Goal: Transaction & Acquisition: Purchase product/service

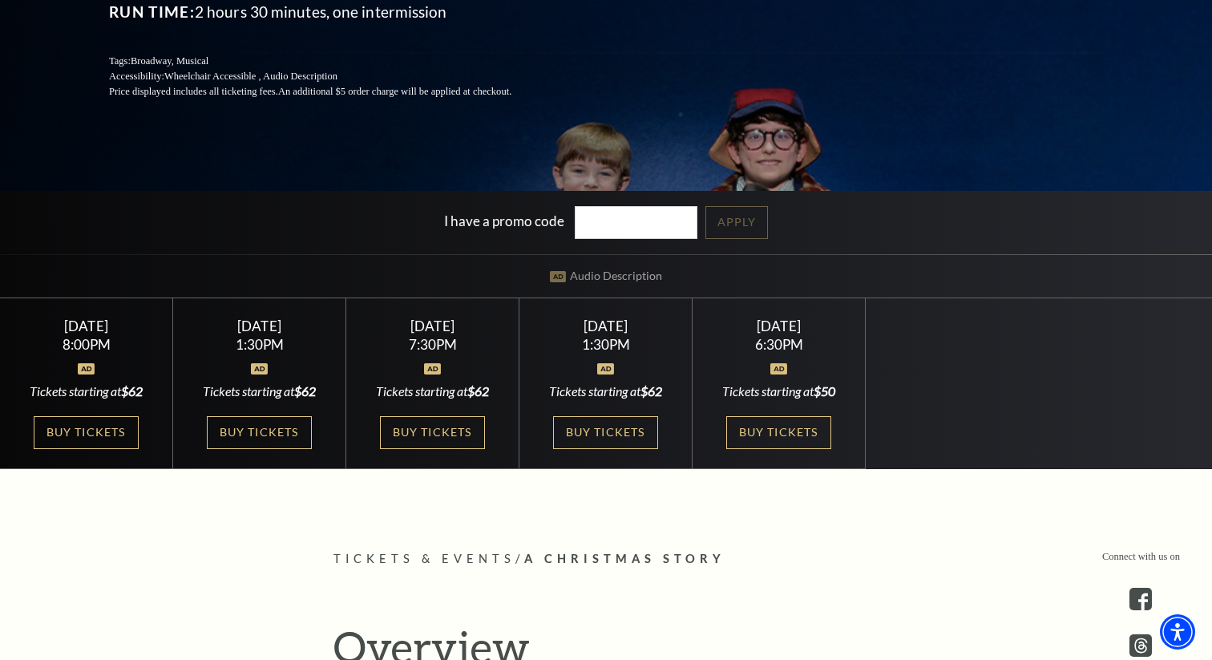
scroll to position [337, 0]
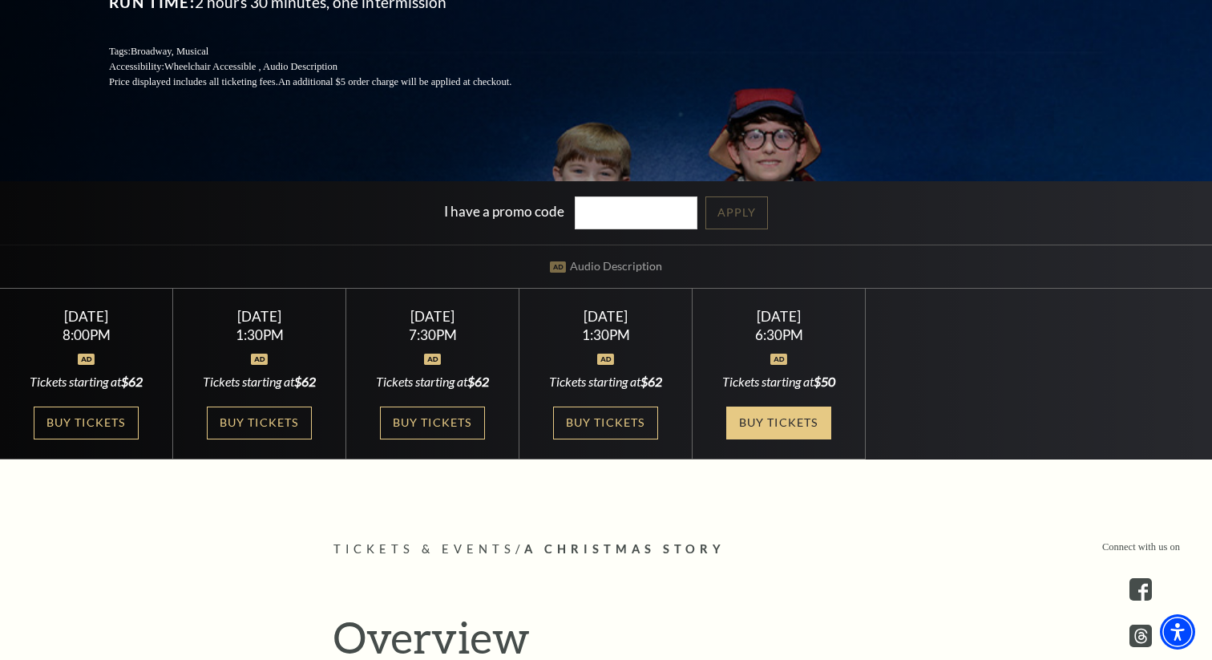
click at [762, 426] on link "Buy Tickets" at bounding box center [778, 422] width 104 height 33
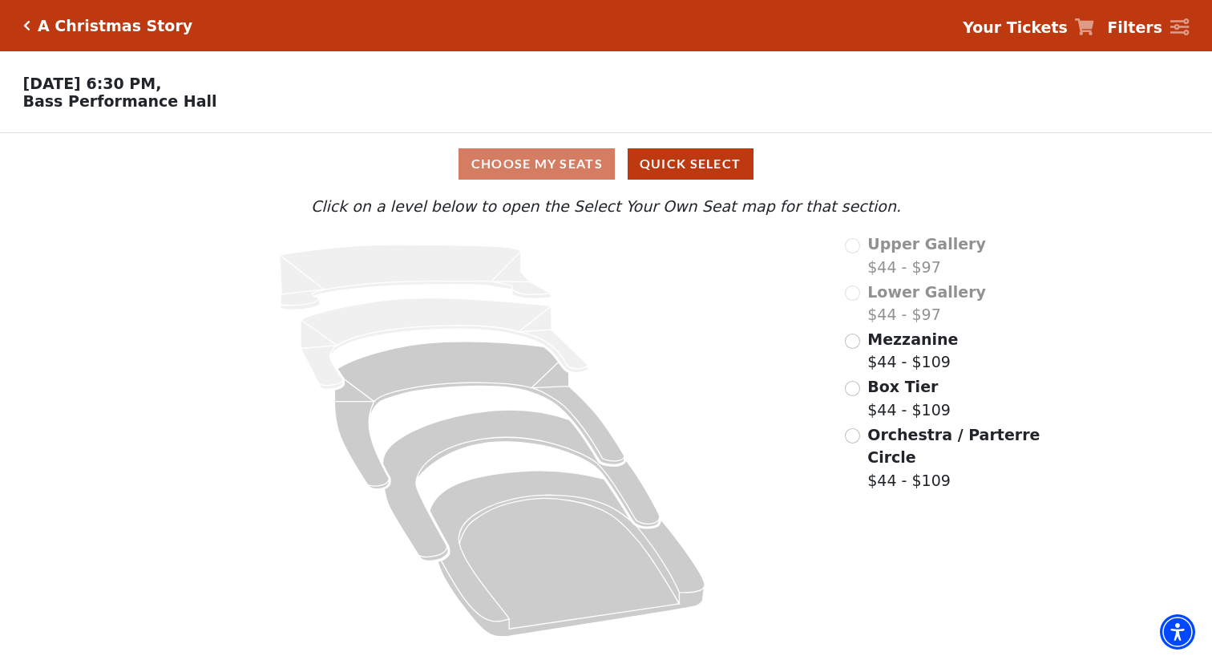
click at [567, 165] on div "Choose My Seats Quick Select" at bounding box center [605, 163] width 909 height 31
click at [857, 340] on input "Mezzanine$44 - $109\a" at bounding box center [852, 340] width 15 height 15
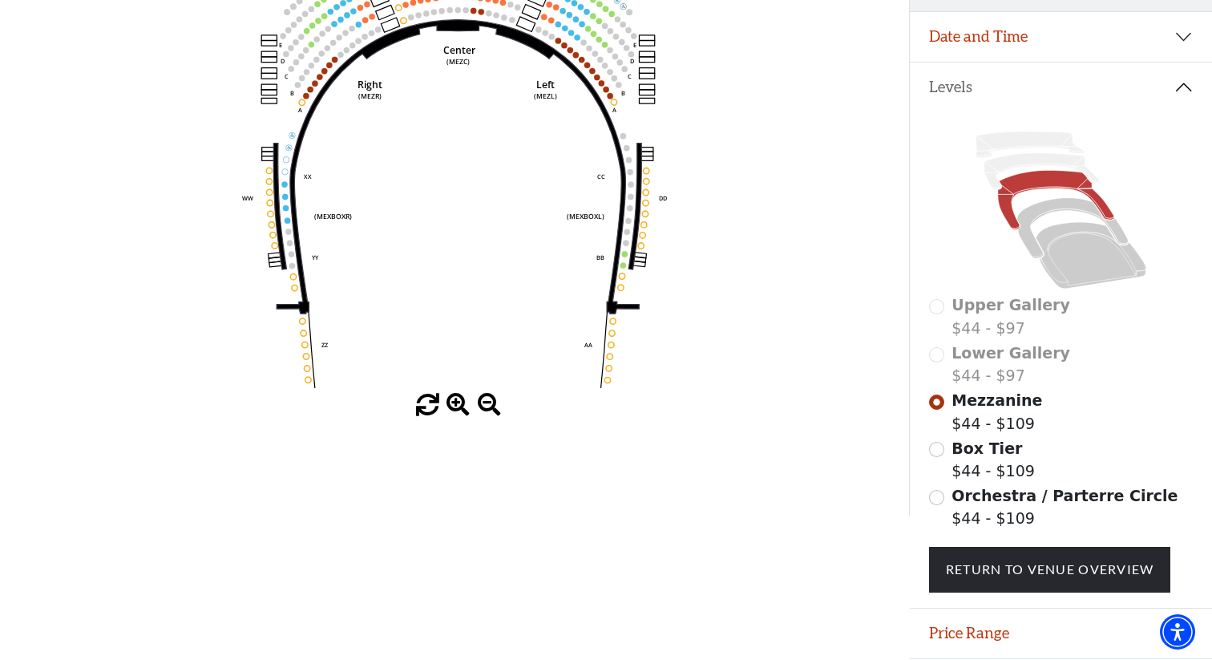
scroll to position [278, 0]
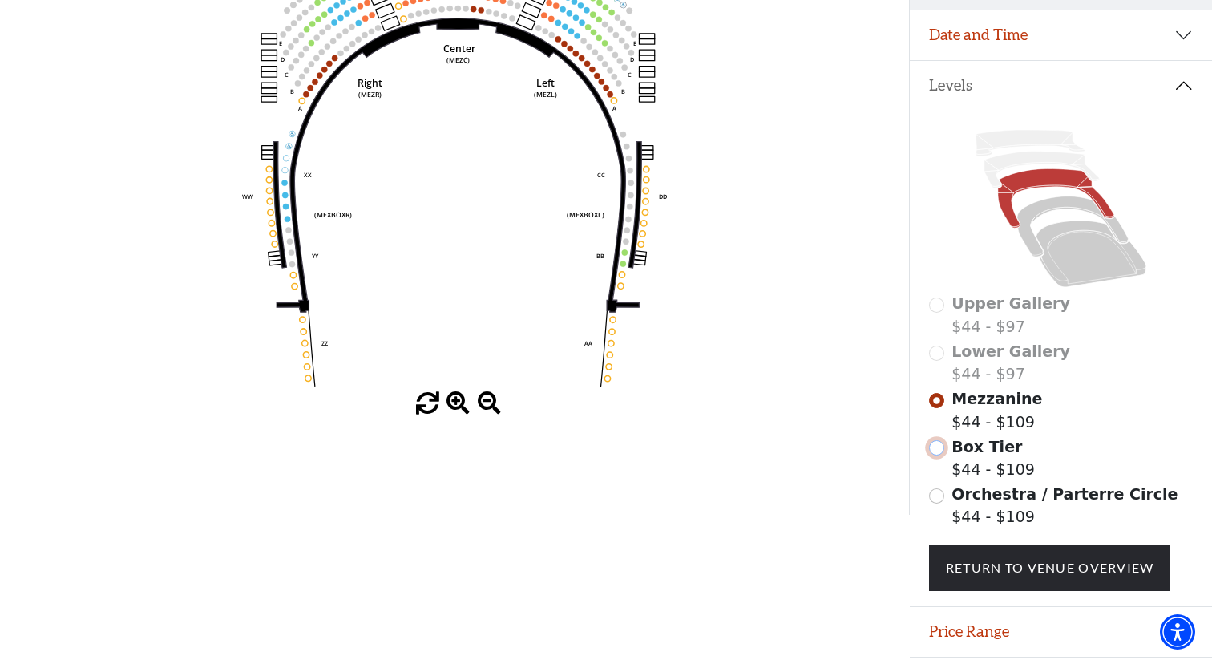
click at [934, 446] on input "Box Tier$44 - $109\a" at bounding box center [936, 447] width 15 height 15
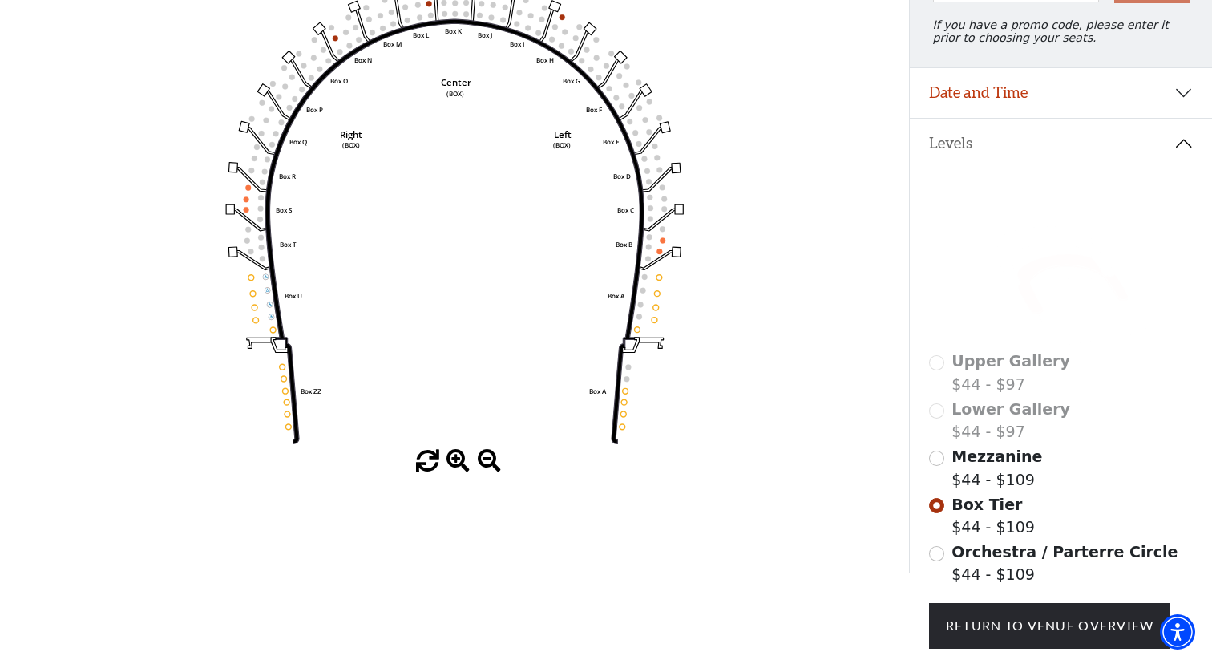
scroll to position [240, 0]
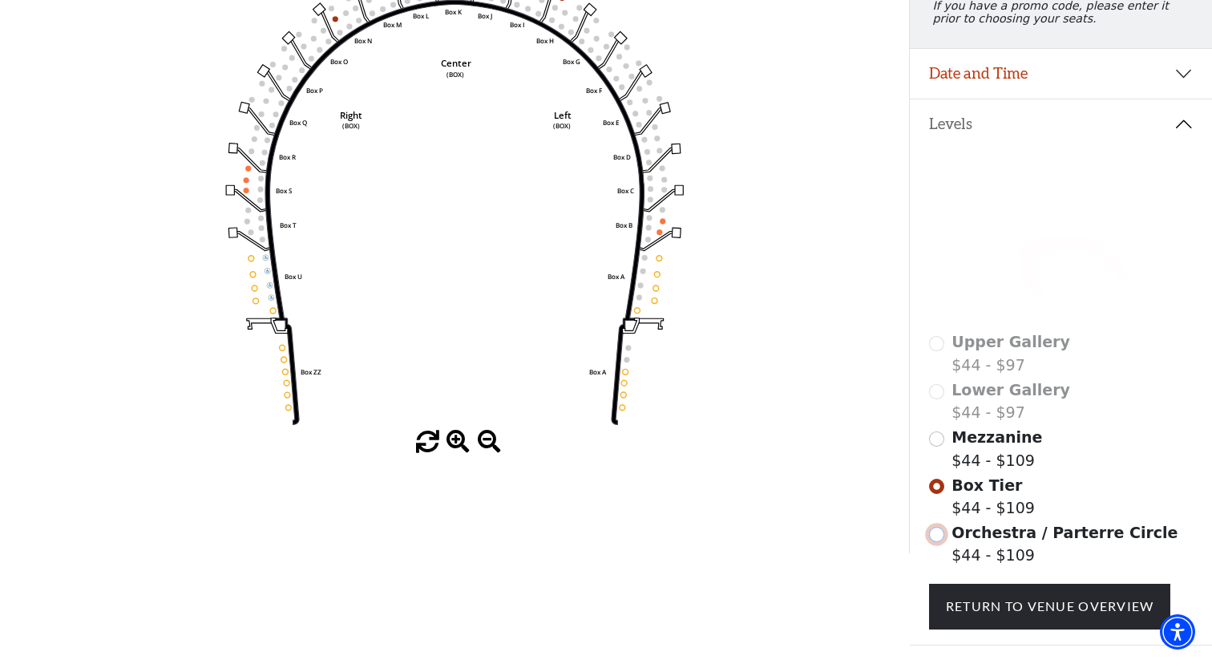
click at [938, 535] on input "Orchestra / Parterre Circle$44 - $109\a" at bounding box center [936, 534] width 15 height 15
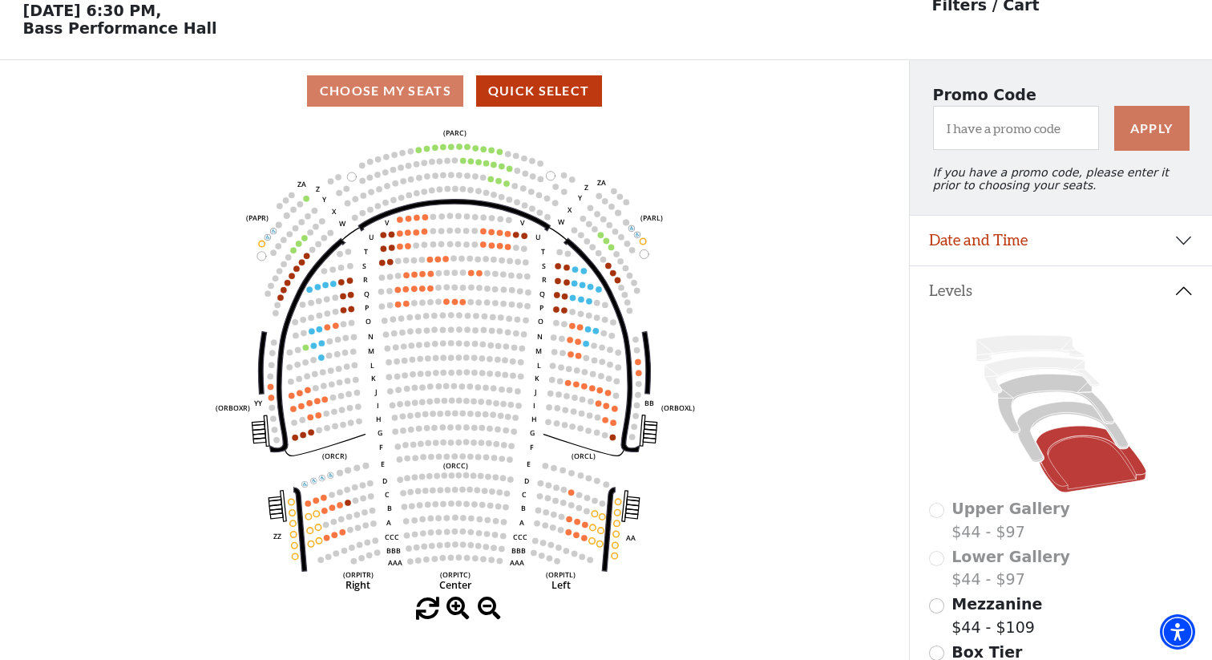
scroll to position [74, 0]
click at [933, 599] on input "Mezzanine$44 - $109\a" at bounding box center [936, 604] width 15 height 15
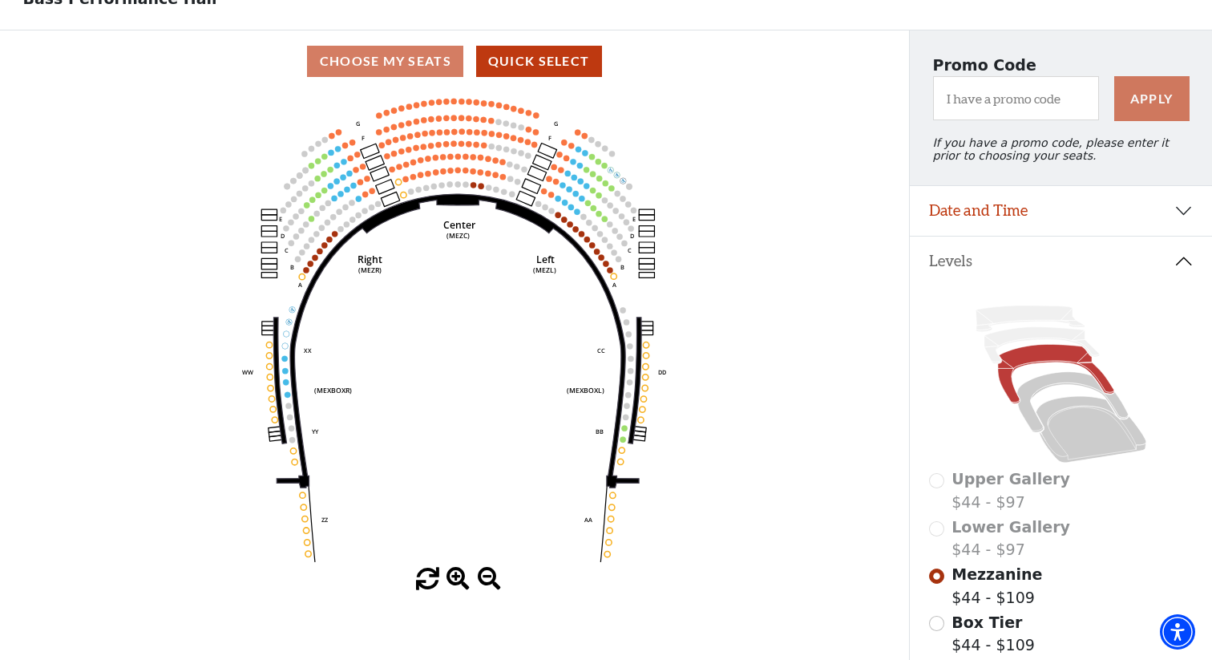
scroll to position [108, 0]
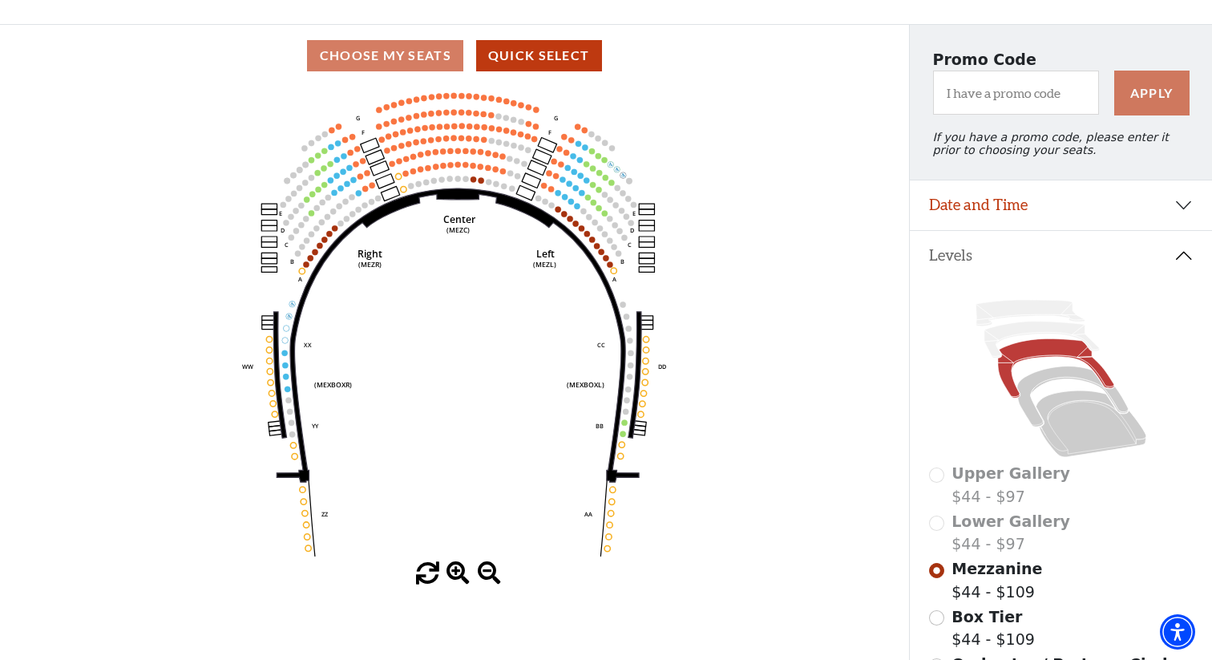
click at [555, 206] on icon "Center (MEZC) Right (MEZR) Left (MEZL) (MEXBOXR) (MEXBOXL) XX WW CC DD YY BB ZZ…" at bounding box center [455, 324] width 818 height 475
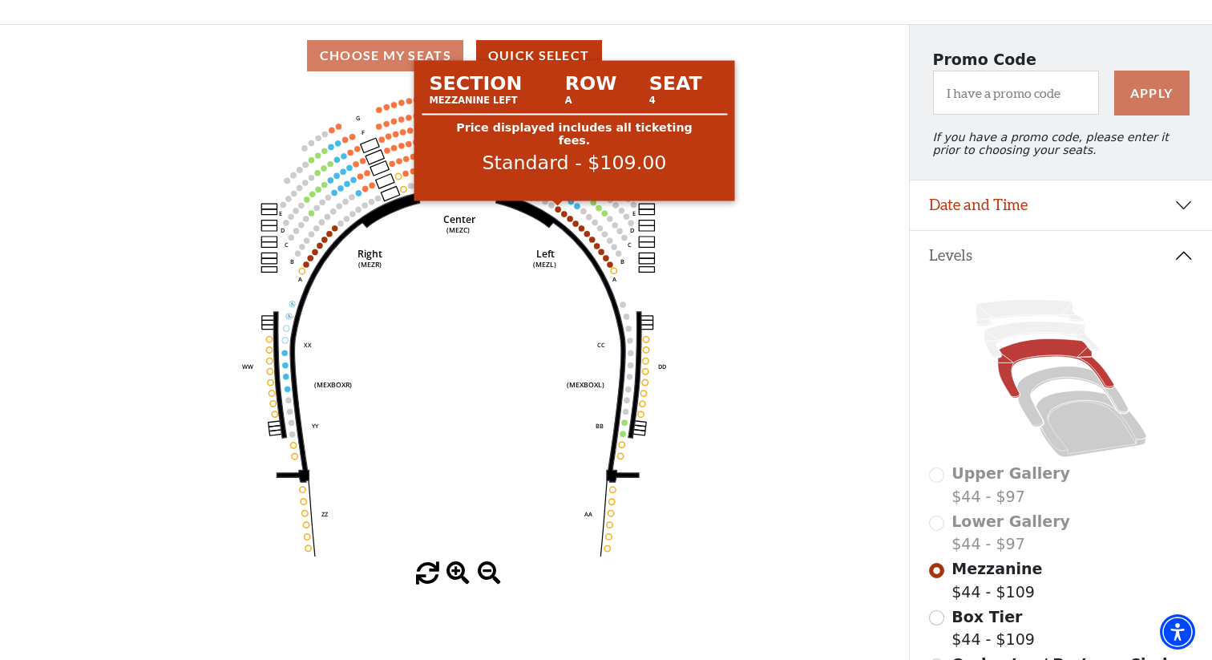
click at [556, 209] on circle at bounding box center [558, 209] width 6 height 6
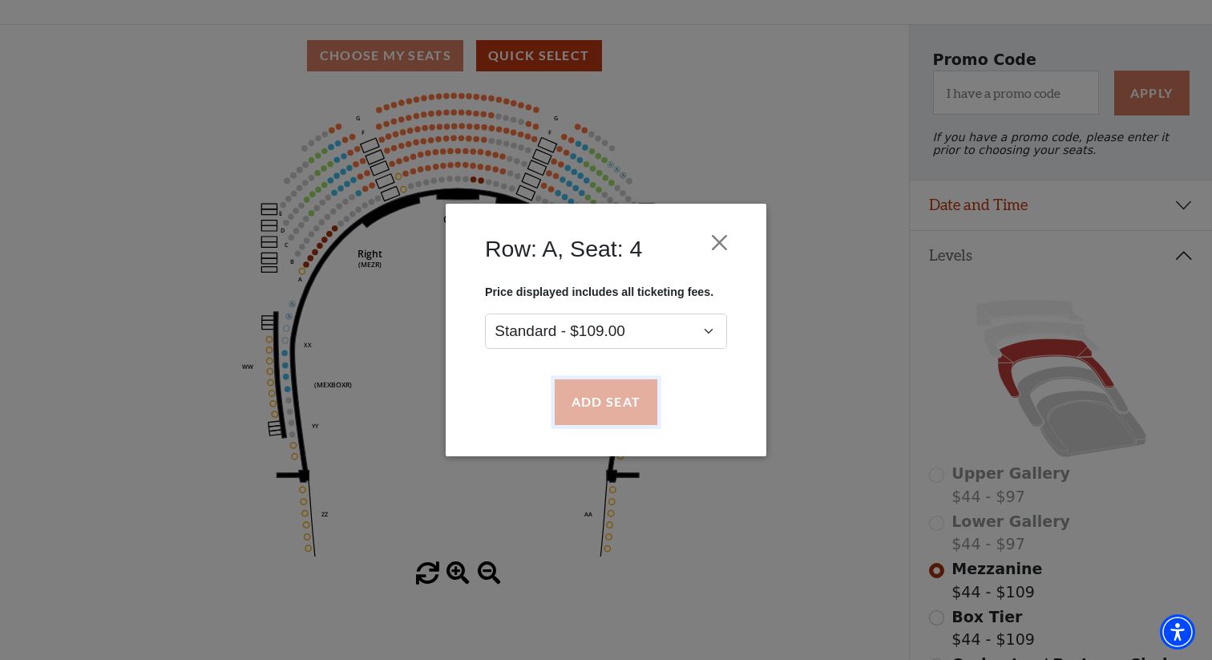
click at [612, 403] on button "Add Seat" at bounding box center [606, 402] width 103 height 45
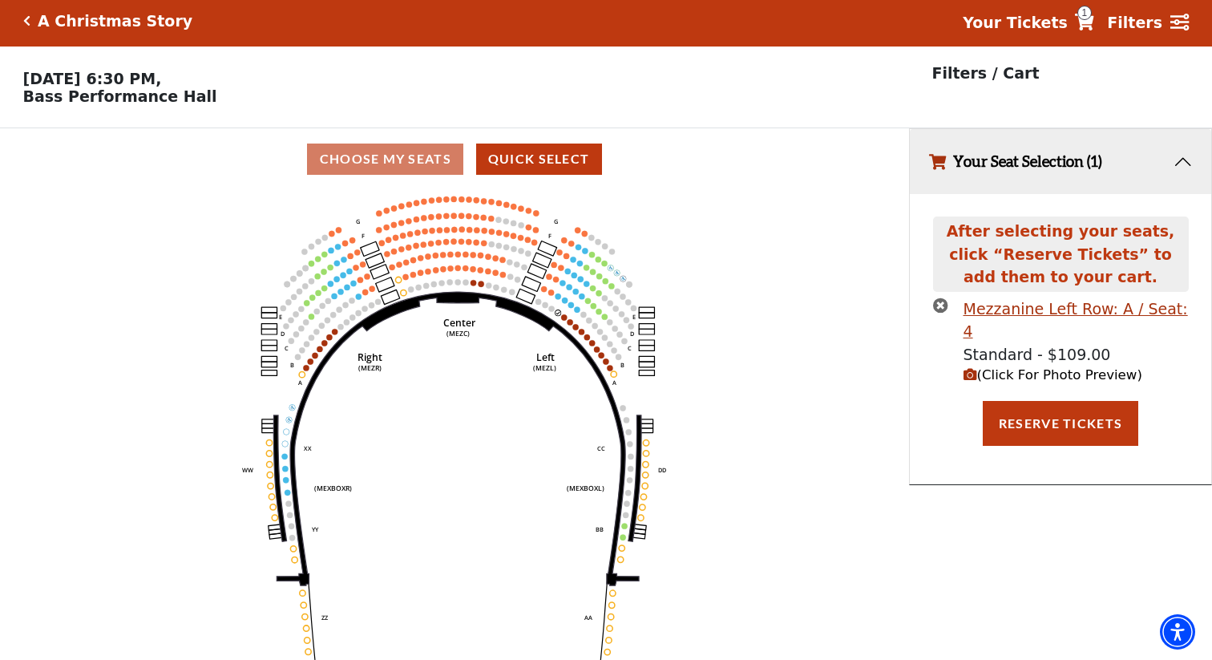
scroll to position [0, 0]
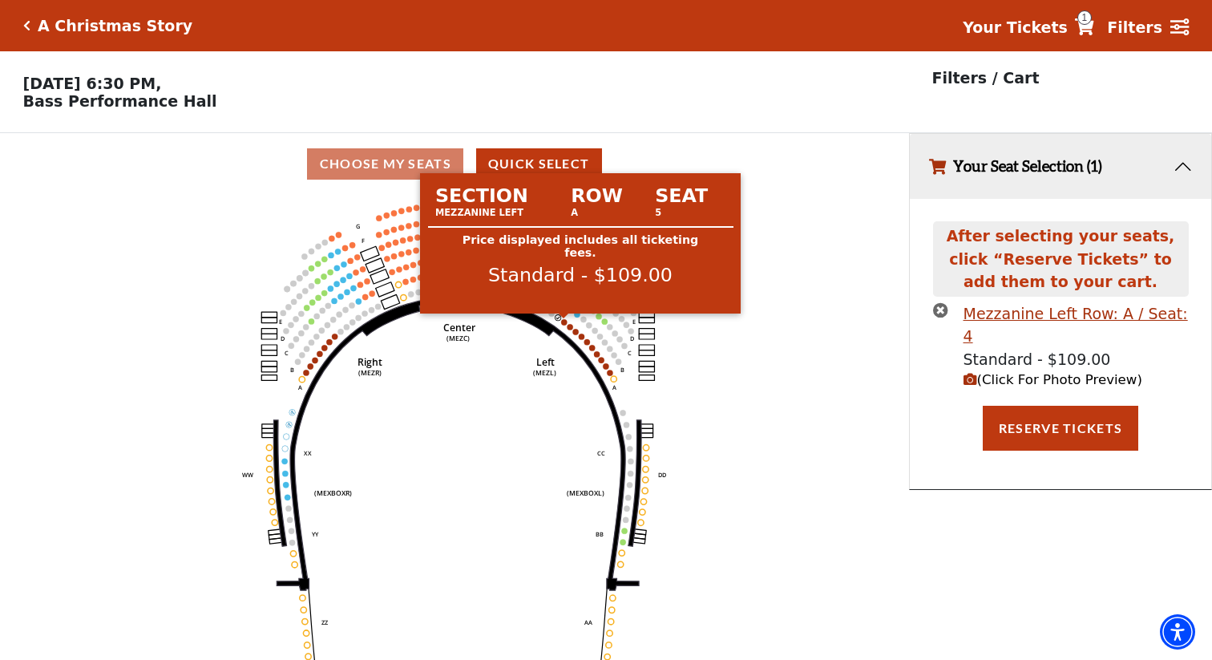
click at [563, 321] on circle at bounding box center [564, 322] width 6 height 6
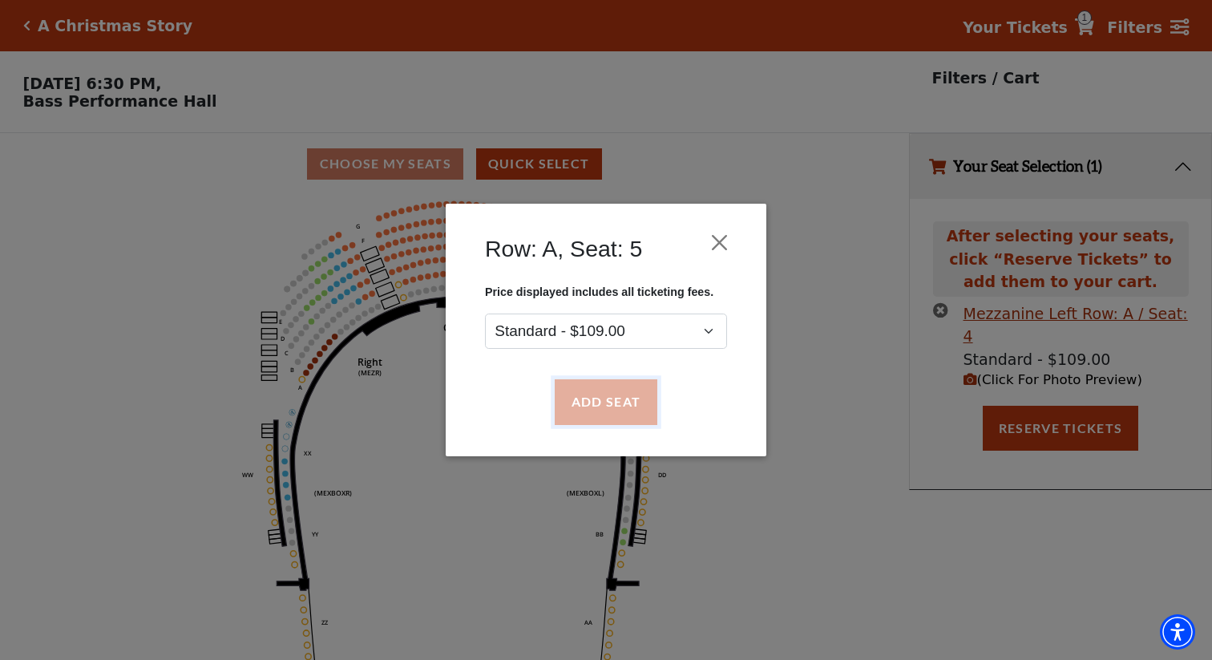
click at [606, 398] on button "Add Seat" at bounding box center [606, 402] width 103 height 45
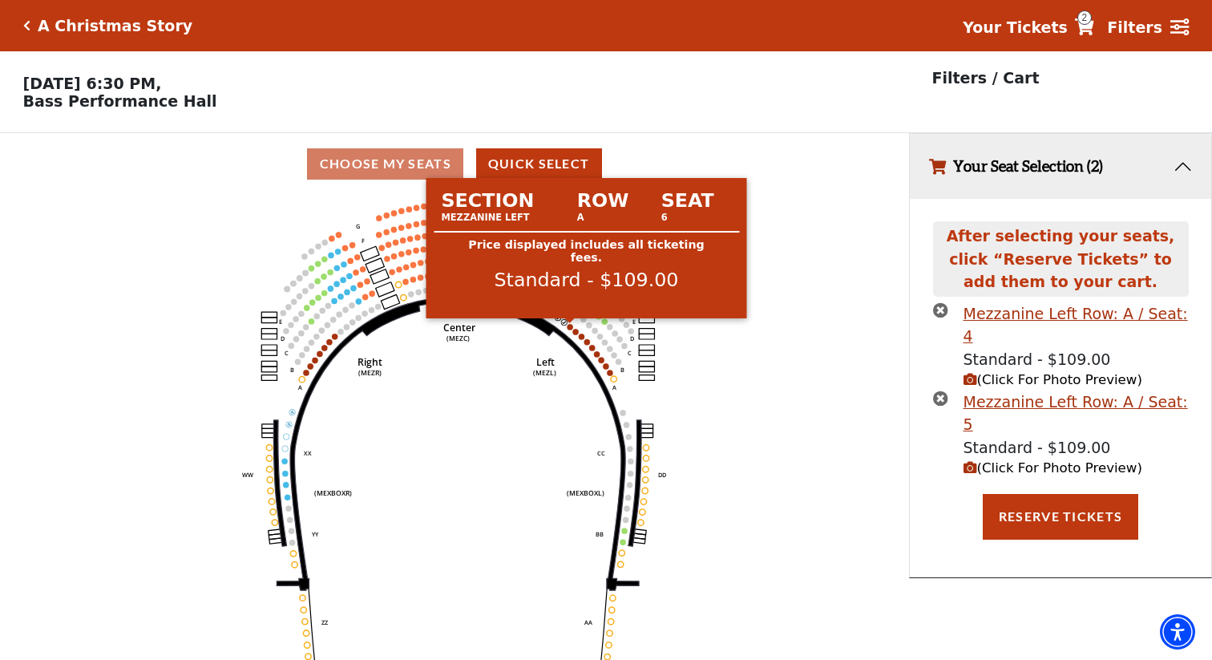
click at [569, 325] on circle at bounding box center [570, 327] width 6 height 6
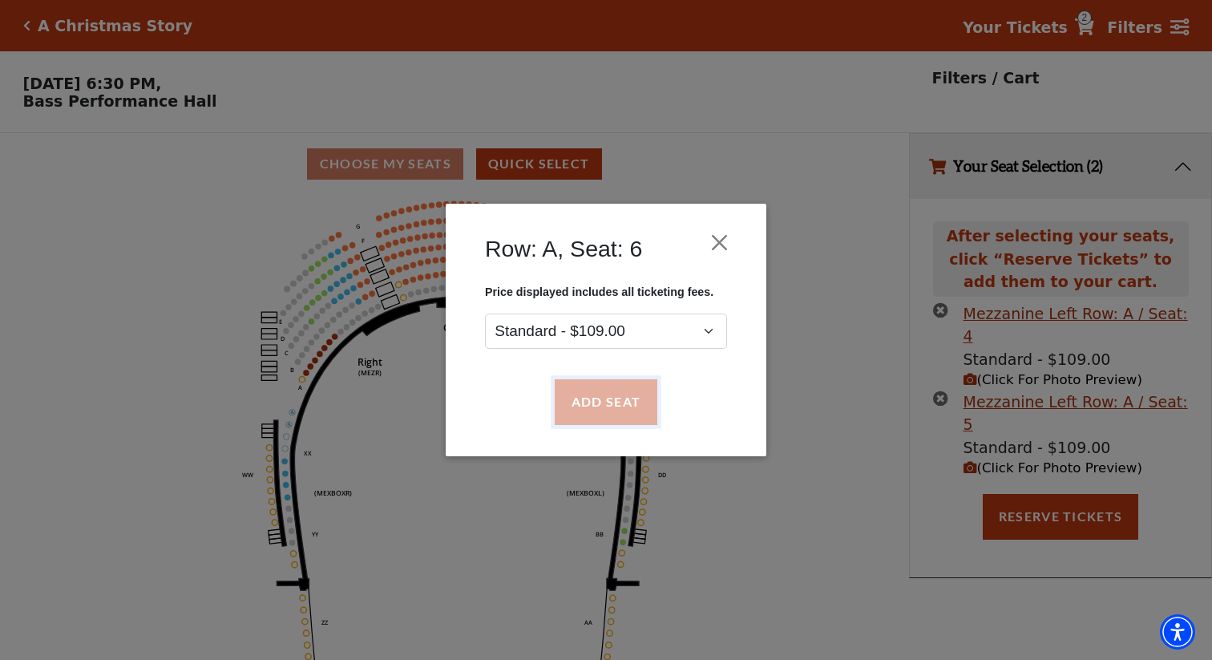
click at [596, 401] on button "Add Seat" at bounding box center [606, 402] width 103 height 45
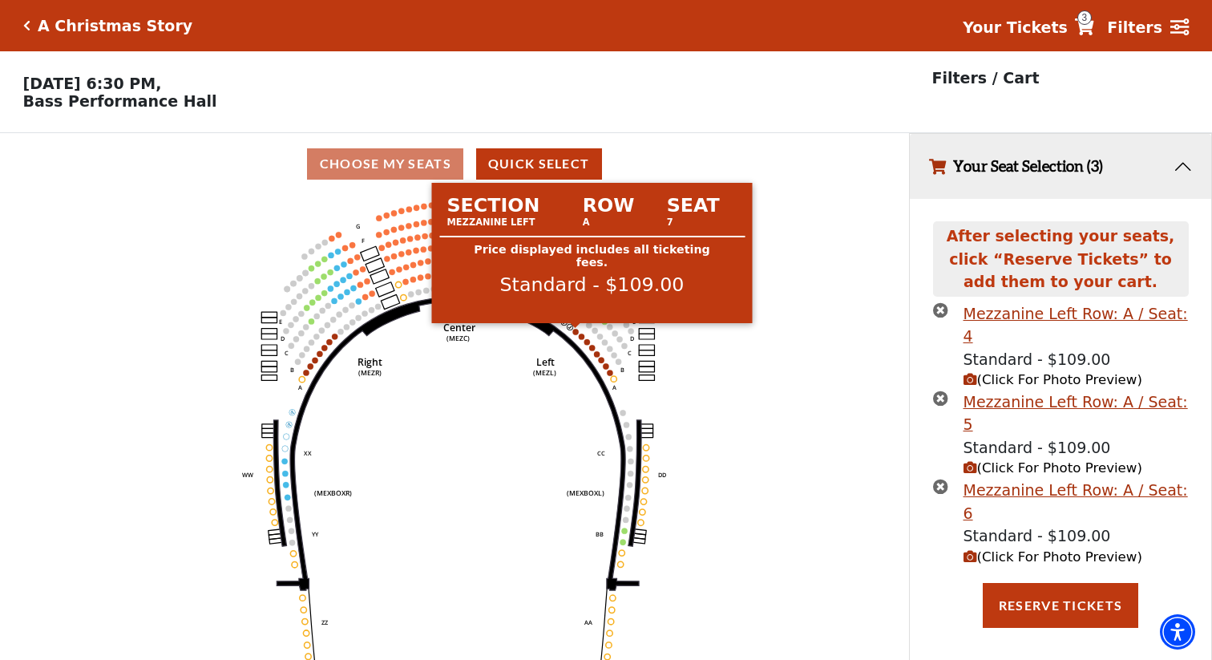
click at [576, 330] on circle at bounding box center [576, 332] width 6 height 6
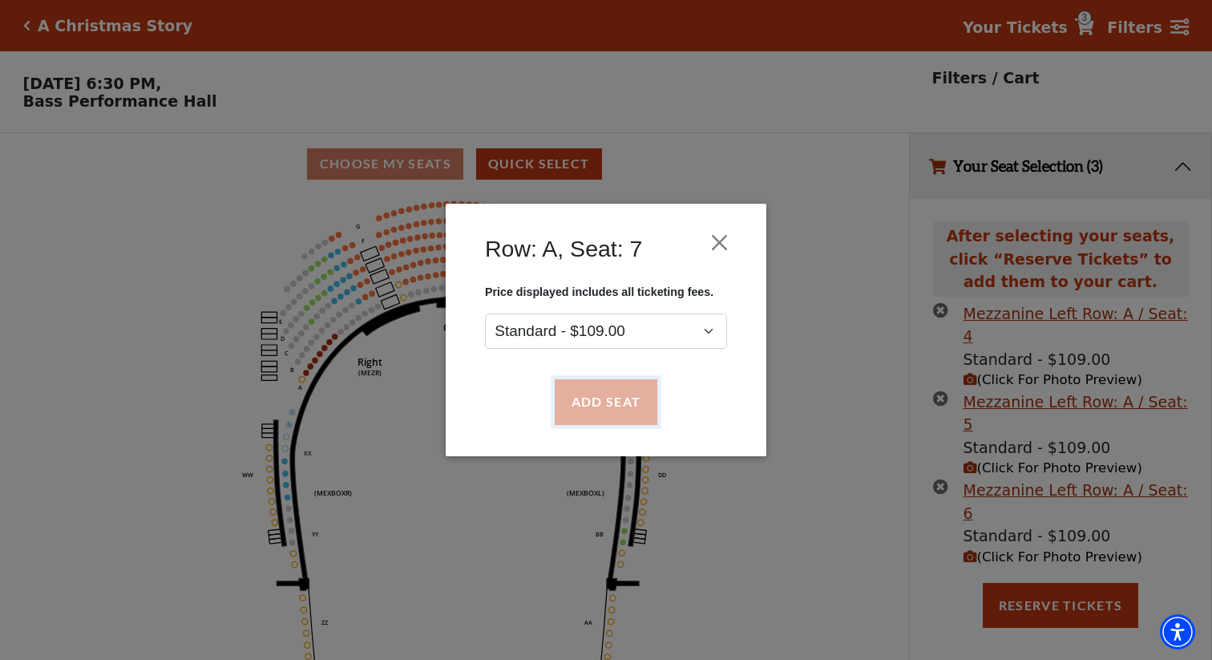
click at [607, 399] on button "Add Seat" at bounding box center [606, 402] width 103 height 45
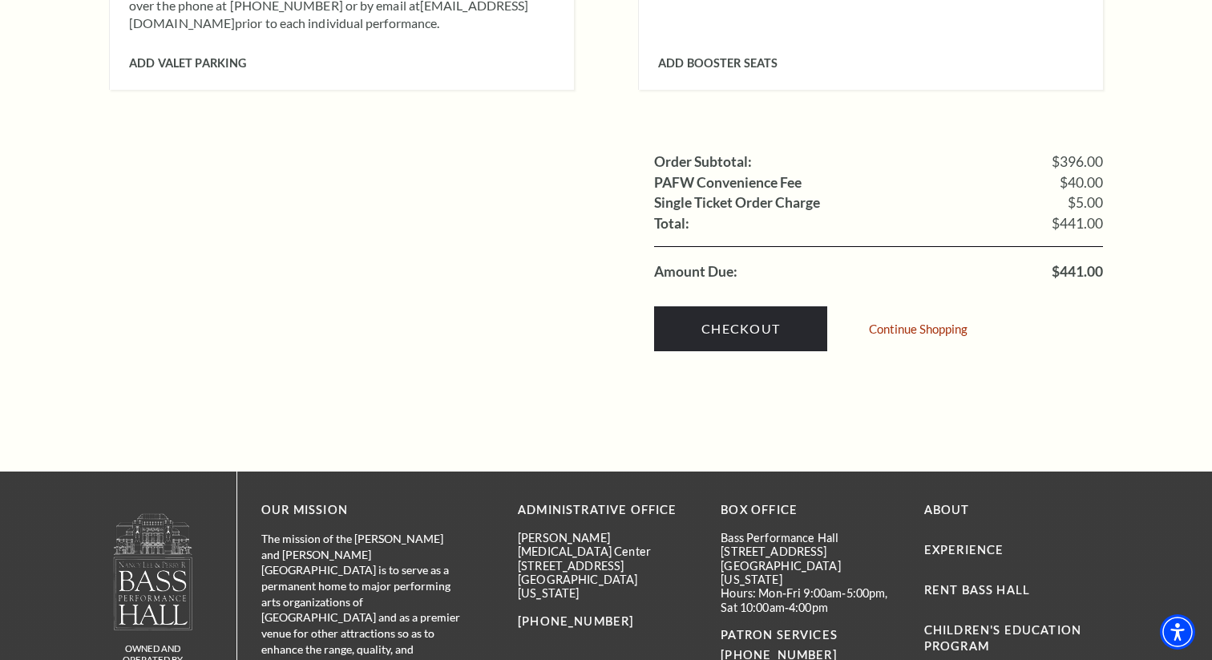
scroll to position [1678, 0]
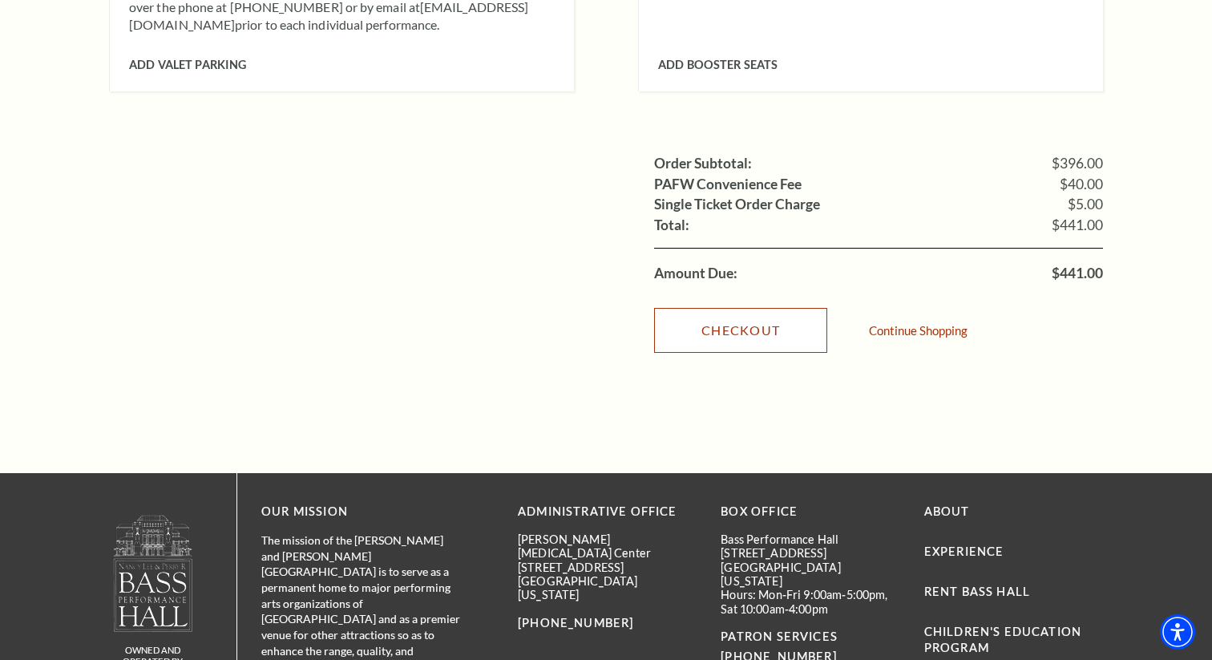
click at [708, 309] on link "Checkout" at bounding box center [740, 330] width 173 height 45
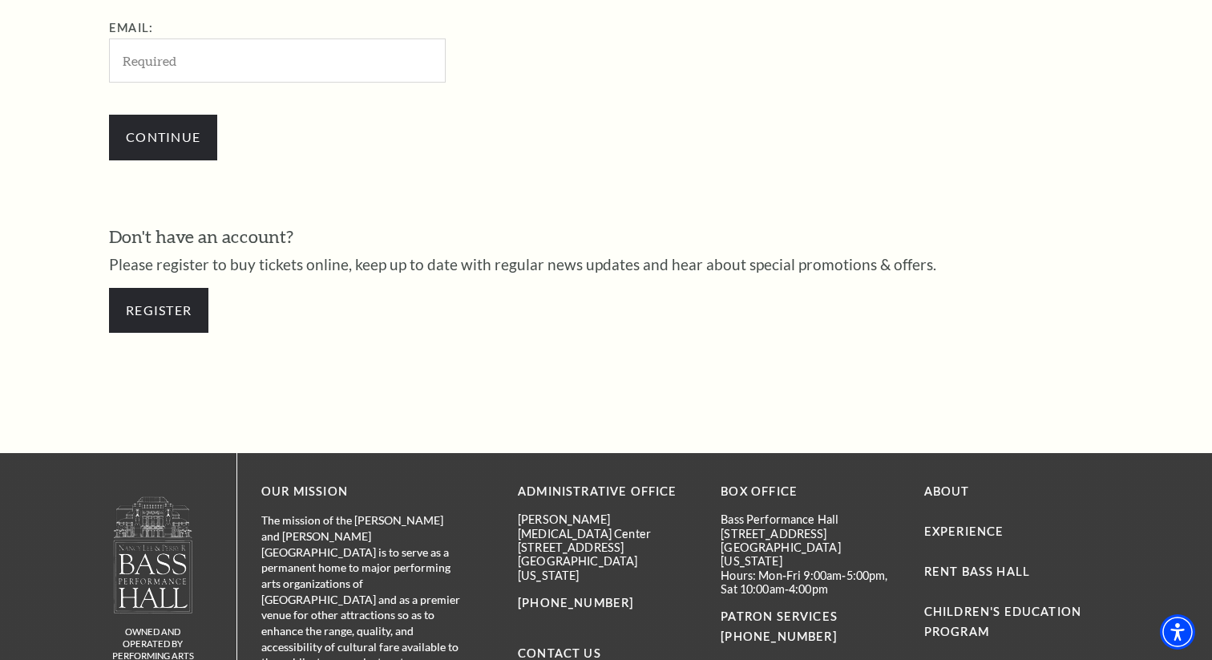
scroll to position [608, 0]
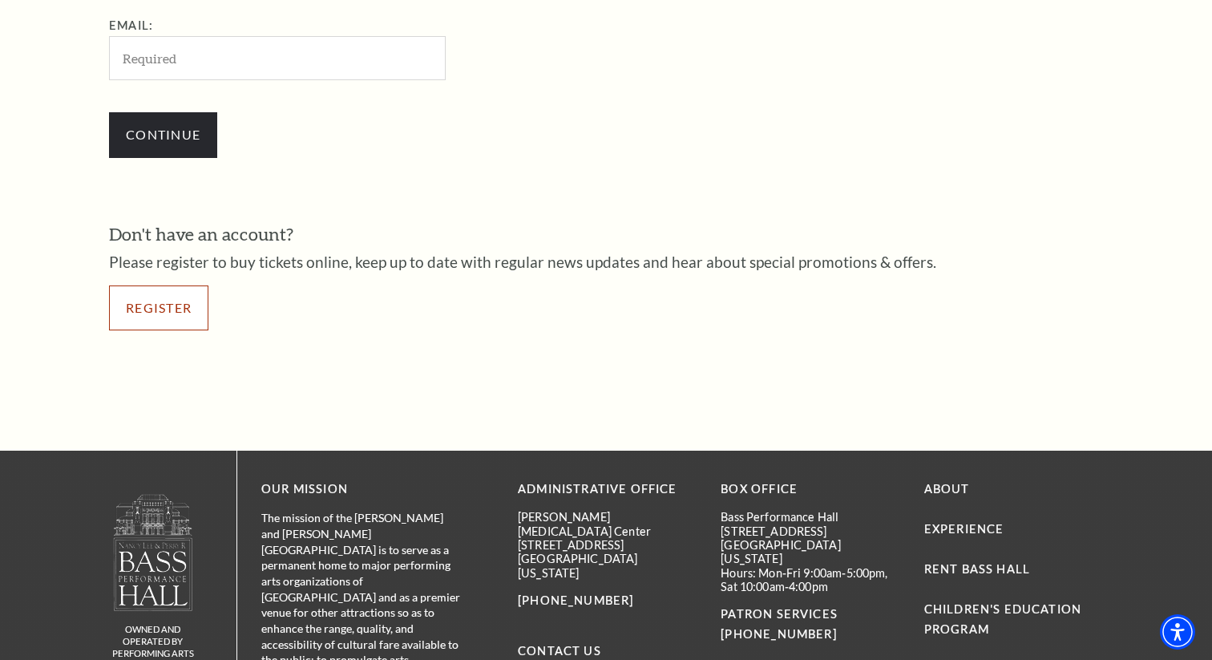
click at [172, 308] on link "Register" at bounding box center [158, 307] width 99 height 45
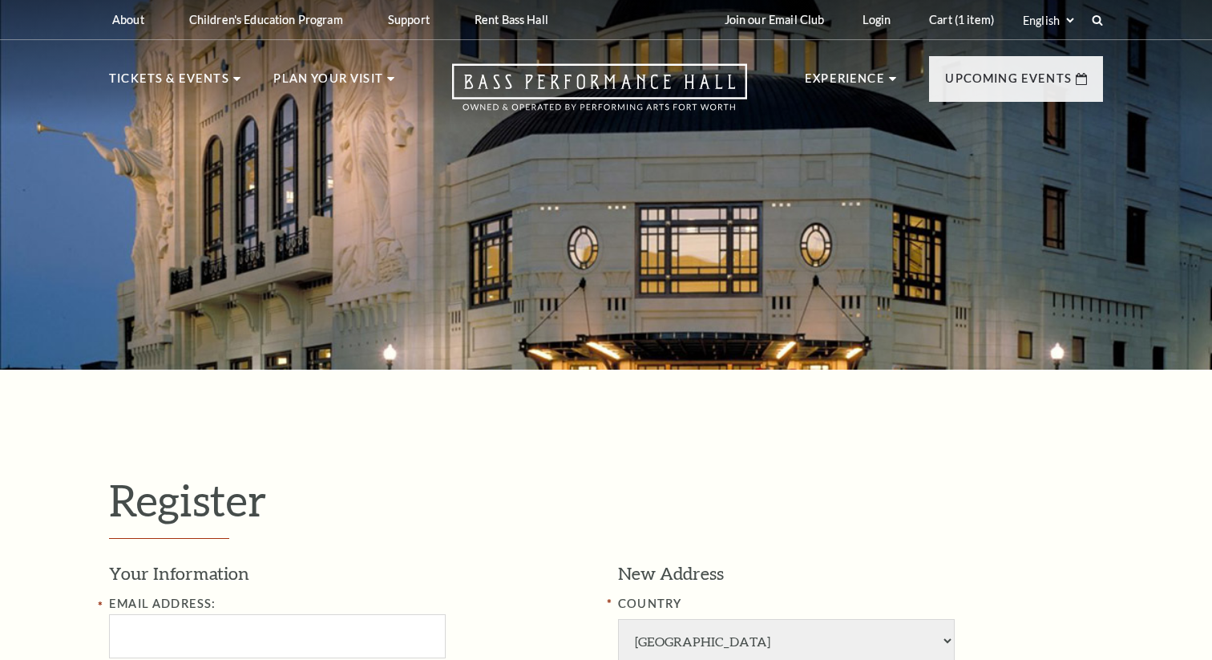
select select "1"
select select "[GEOGRAPHIC_DATA]"
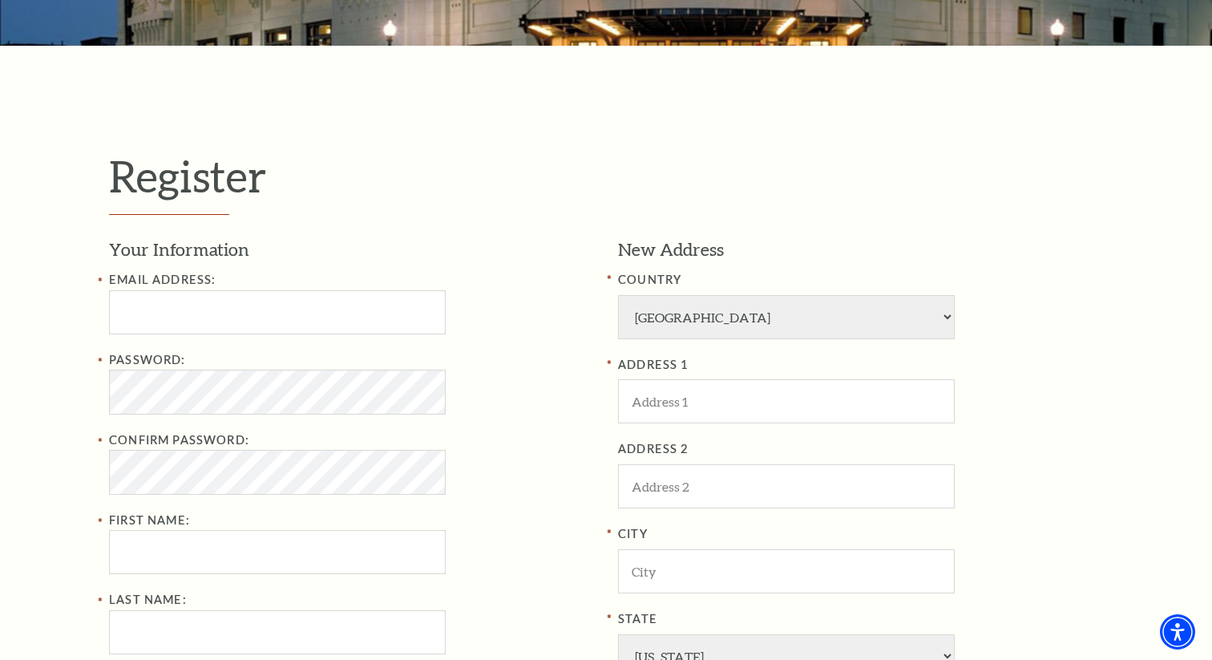
scroll to position [375, 0]
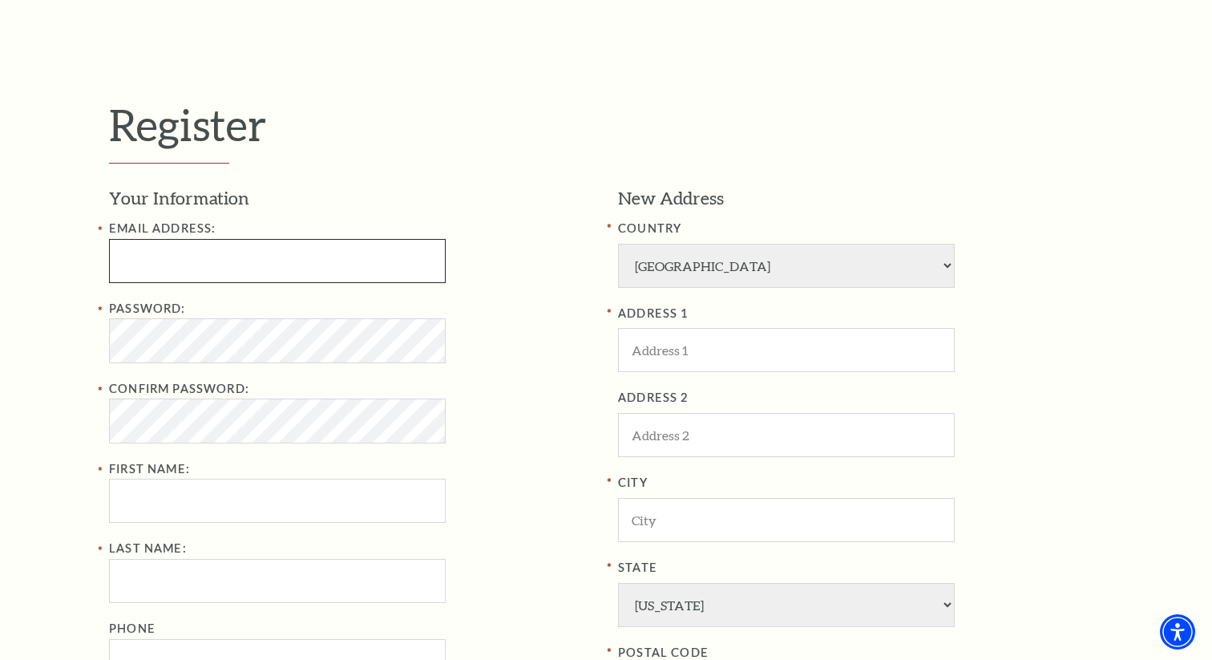
click at [152, 273] on input "Email Address:" at bounding box center [277, 261] width 337 height 44
type input "[EMAIL_ADDRESS][DOMAIN_NAME]"
type input "[PERSON_NAME]"
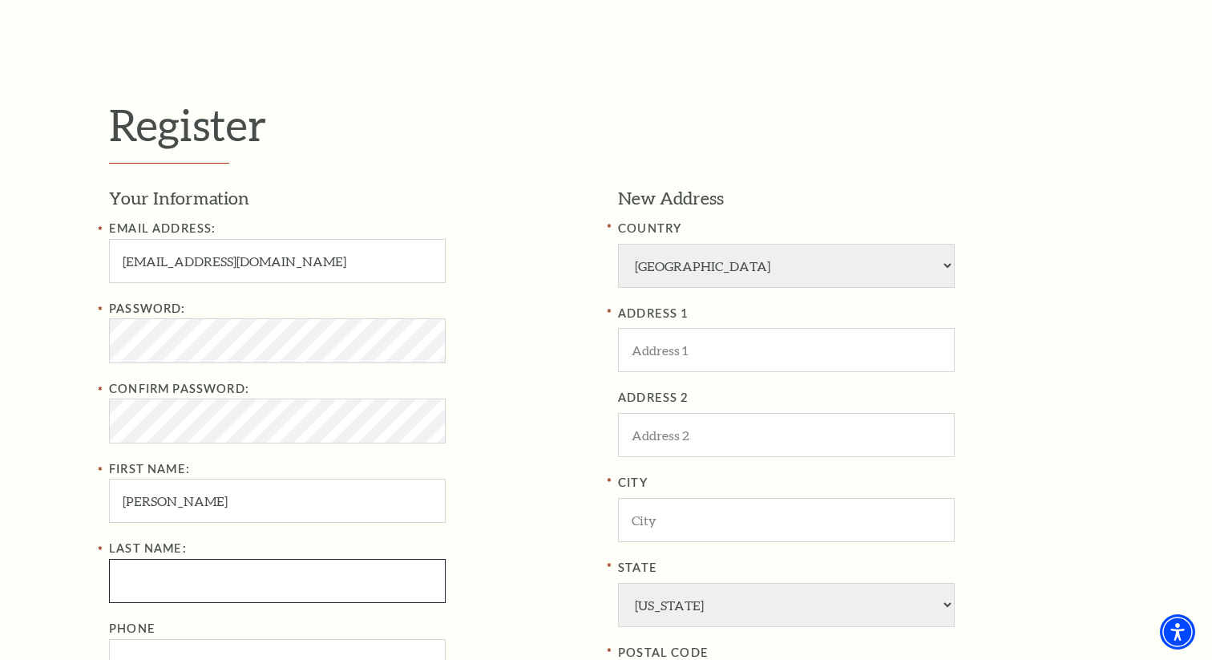
type input "[PERSON_NAME]"
type input "8176573597"
type input "[STREET_ADDRESS]"
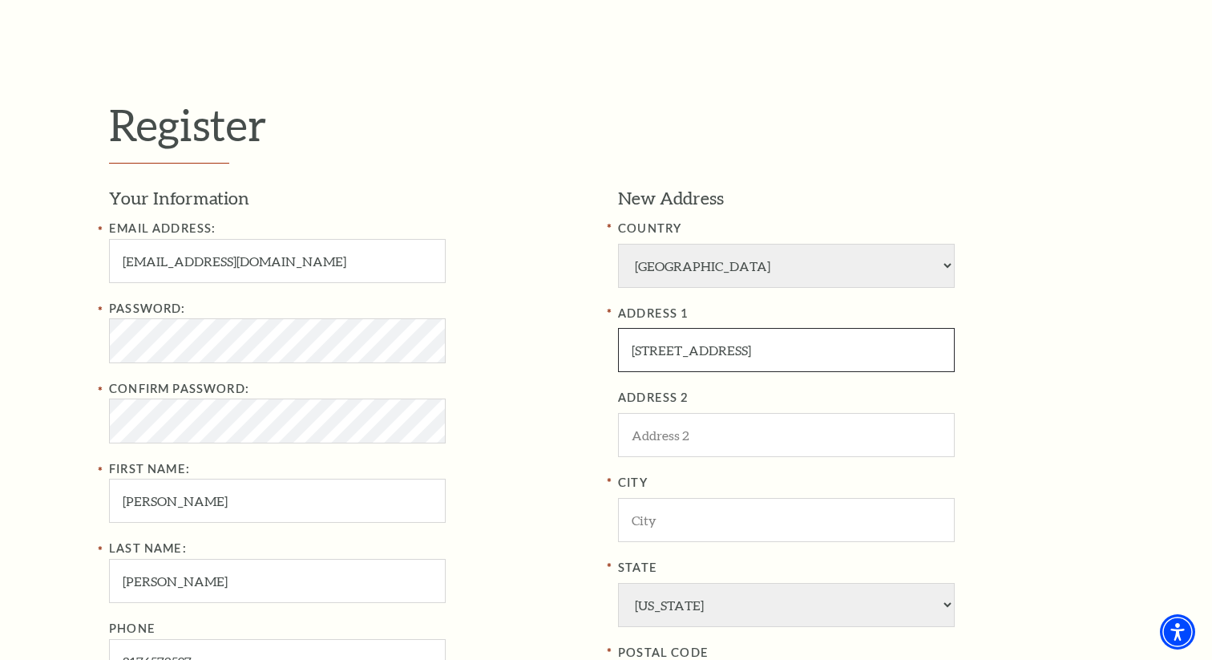
type input "Aledo"
type input "76008"
type input "[PHONE_NUMBER]"
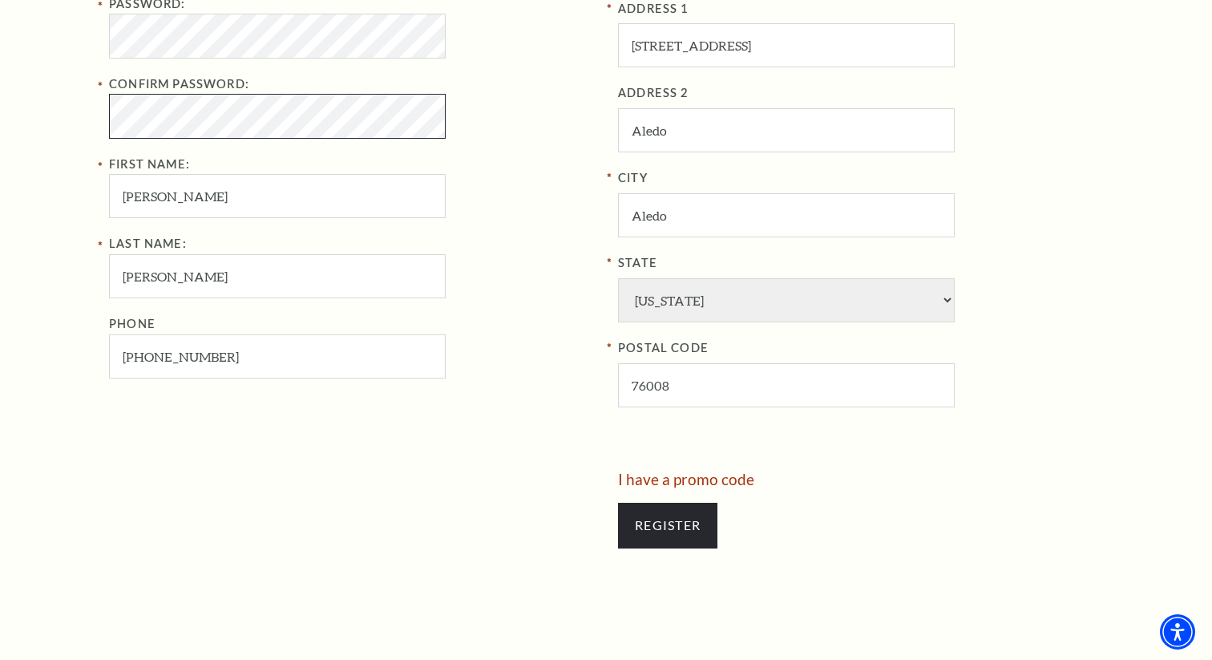
scroll to position [704, 0]
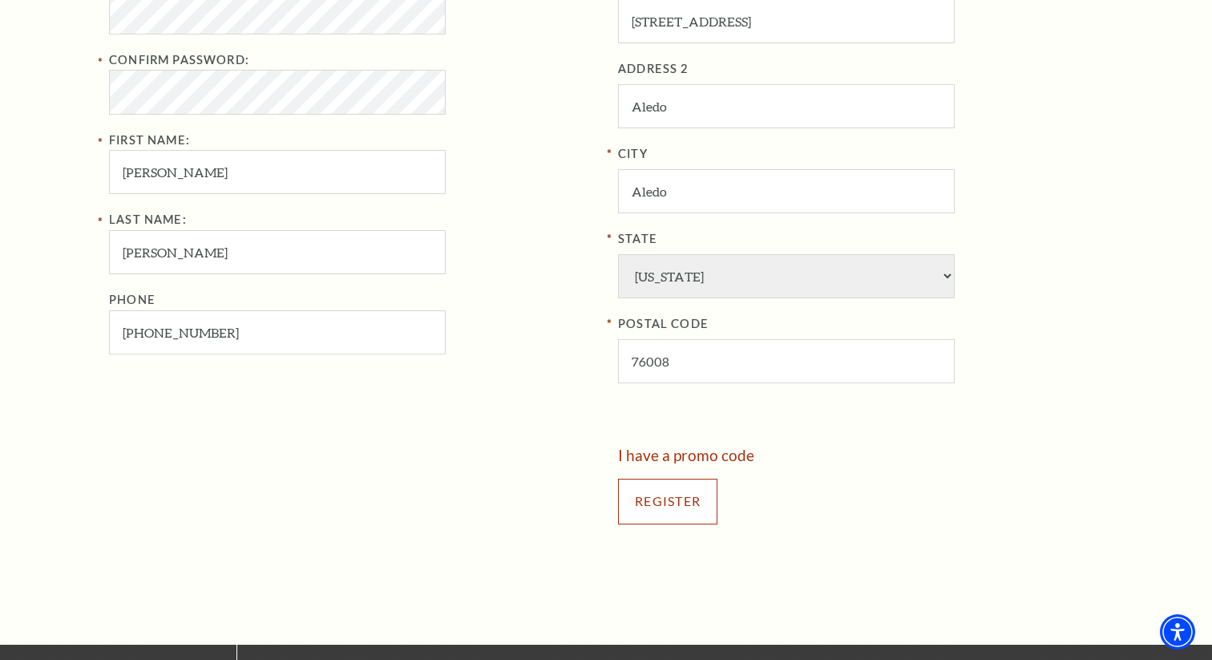
click at [638, 502] on input "Register" at bounding box center [667, 500] width 99 height 45
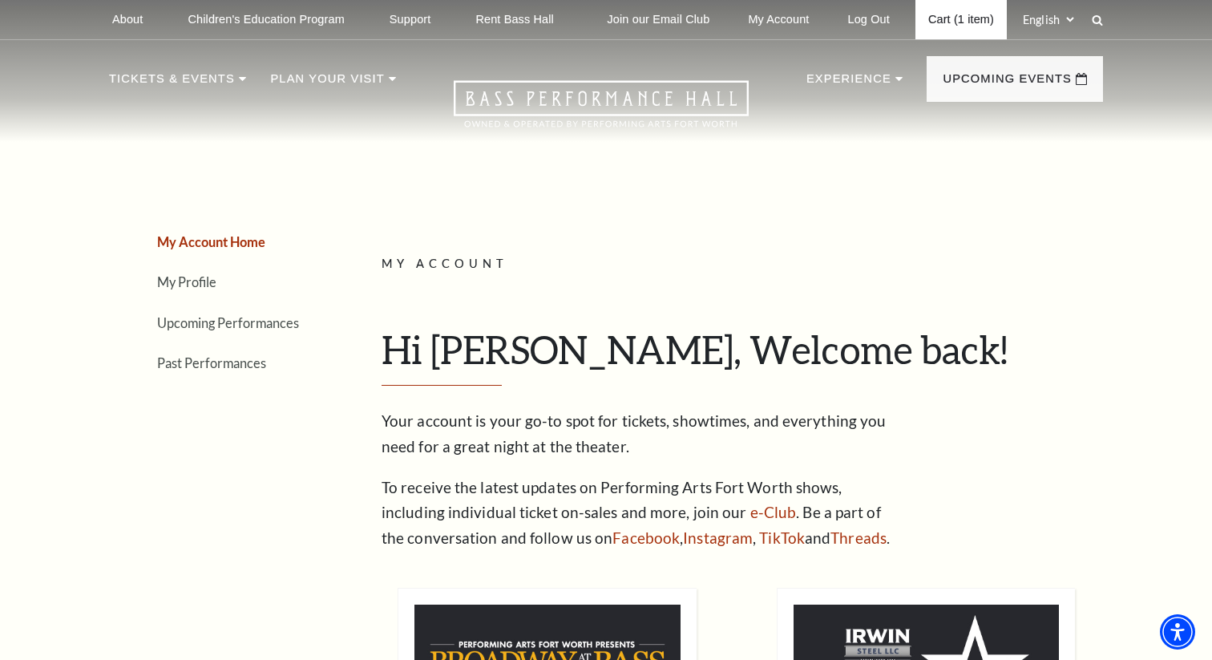
click at [942, 14] on link "Cart (1 item)" at bounding box center [960, 19] width 91 height 39
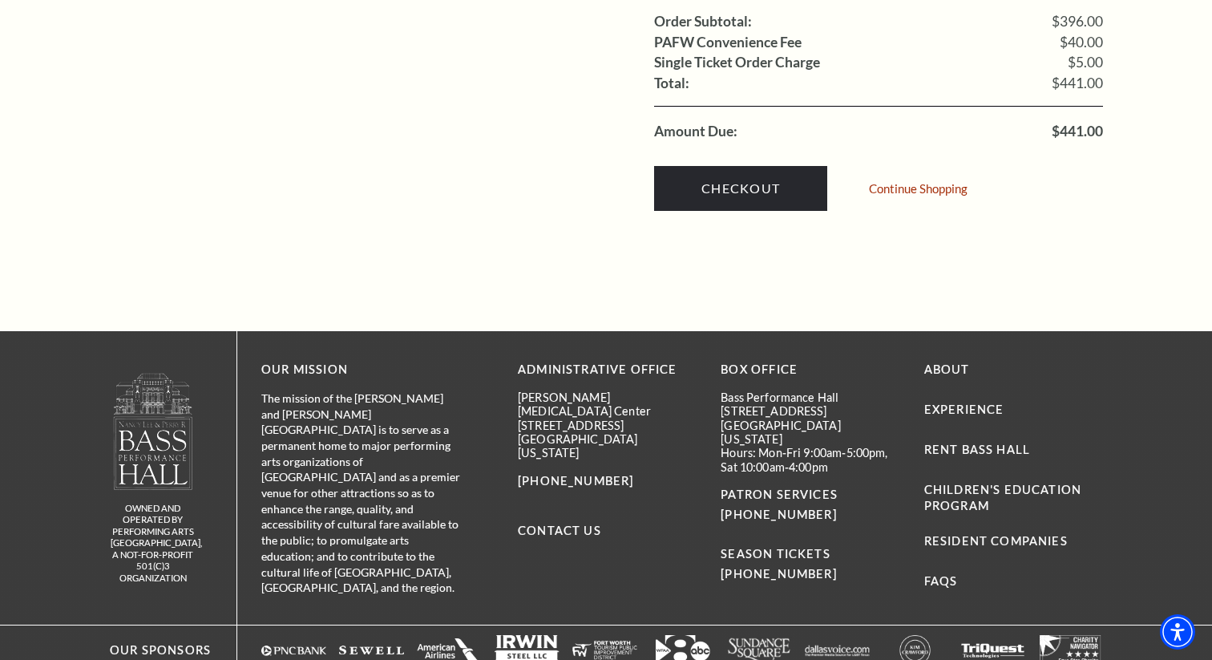
scroll to position [1823, 0]
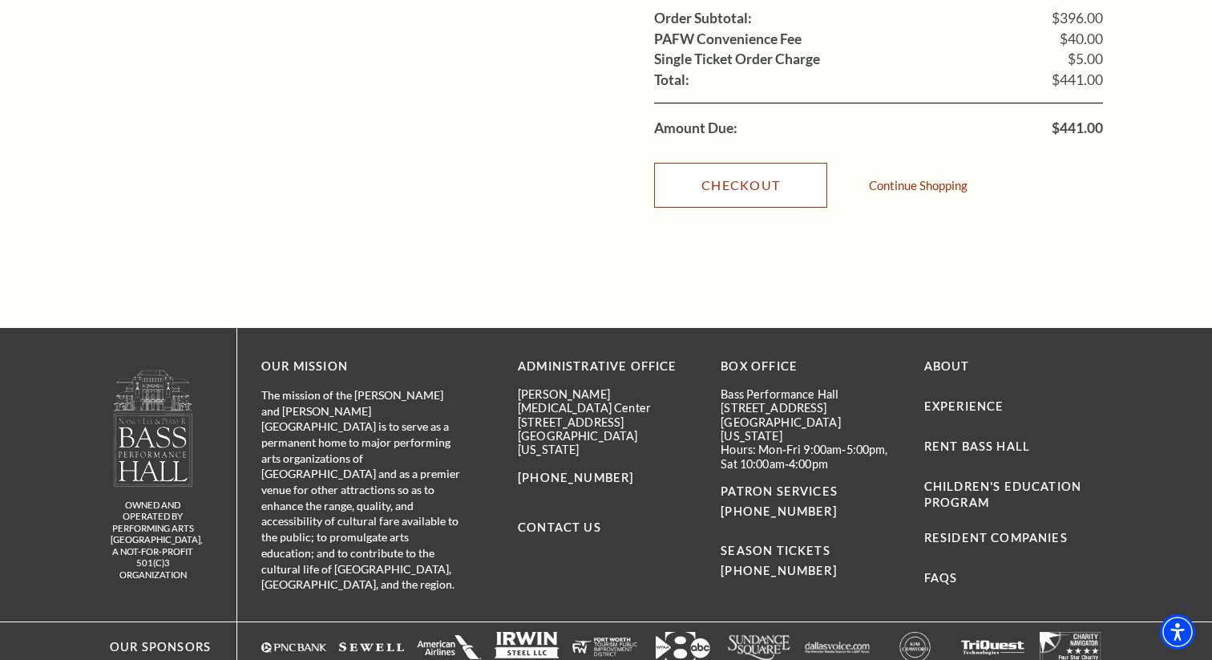
click at [765, 175] on link "Checkout" at bounding box center [740, 185] width 173 height 45
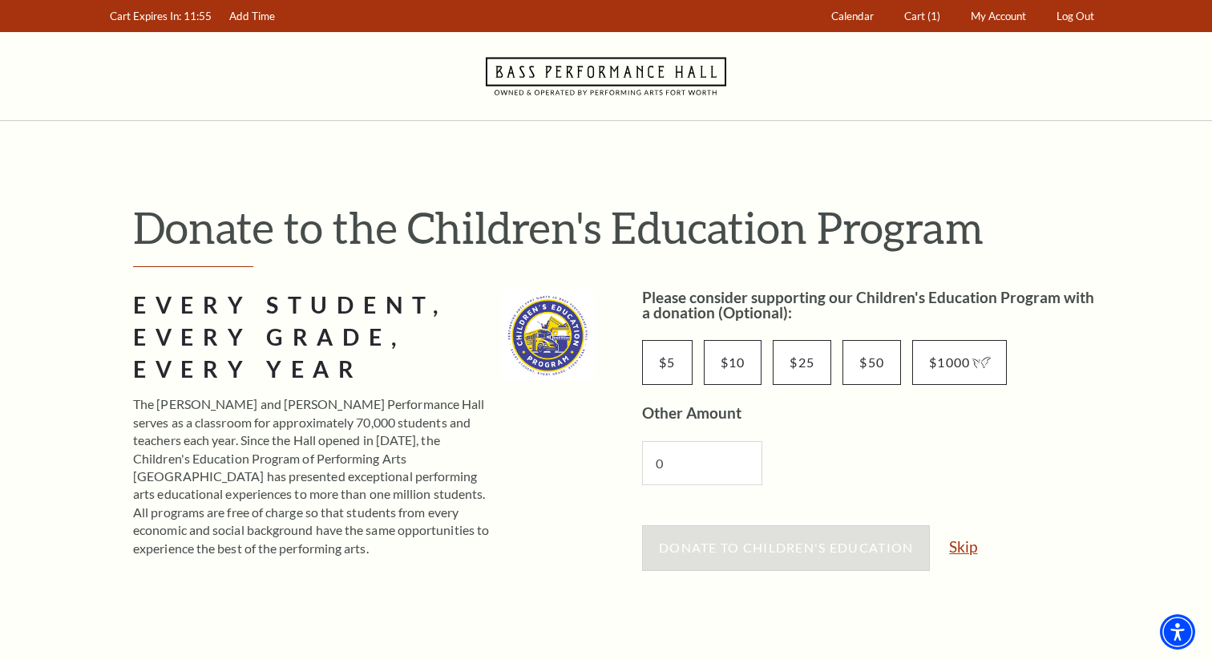
click at [960, 547] on link "Skip" at bounding box center [963, 546] width 28 height 15
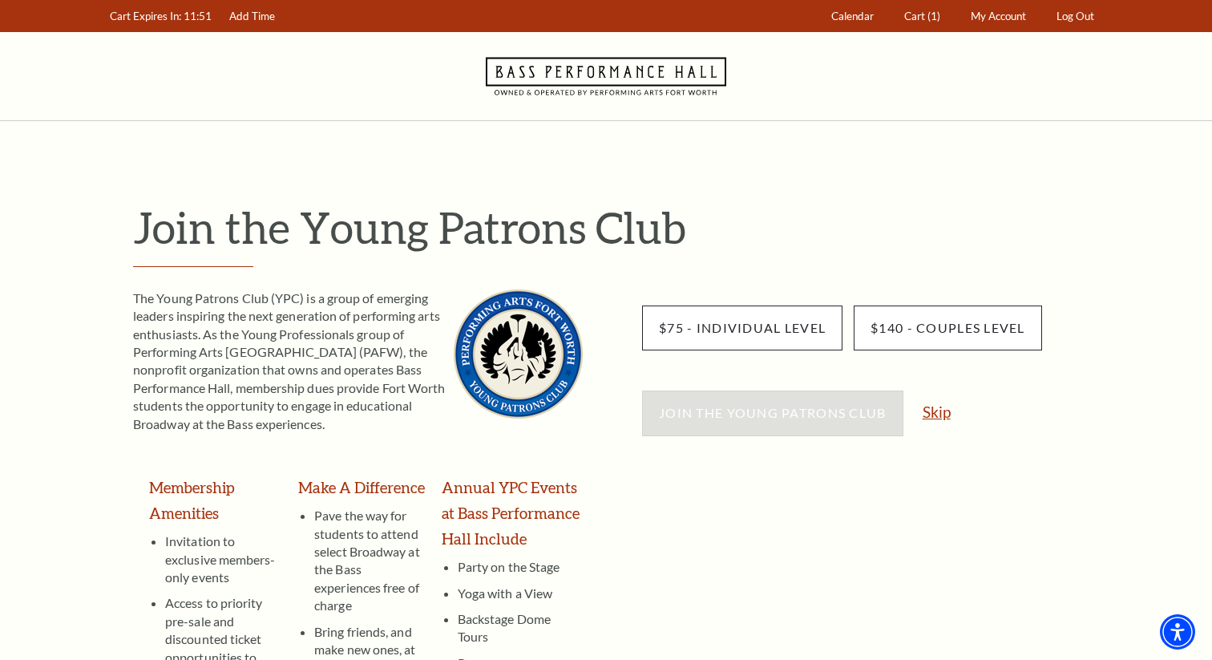
click at [940, 411] on link "Skip" at bounding box center [936, 411] width 28 height 15
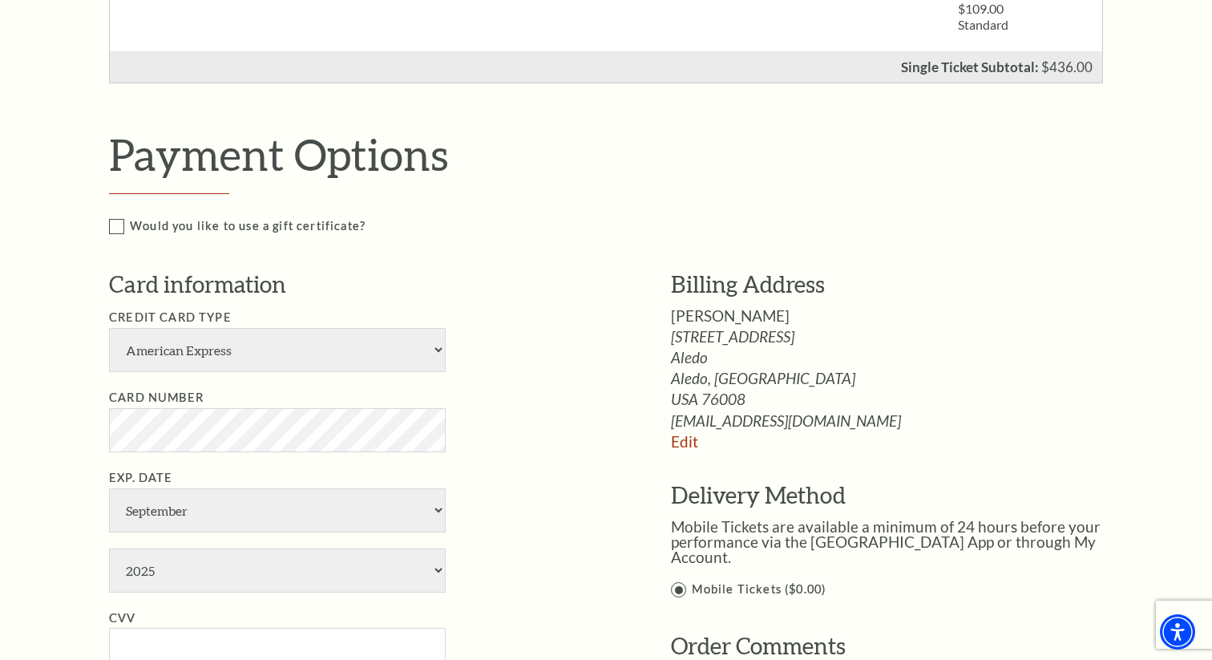
scroll to position [789, 0]
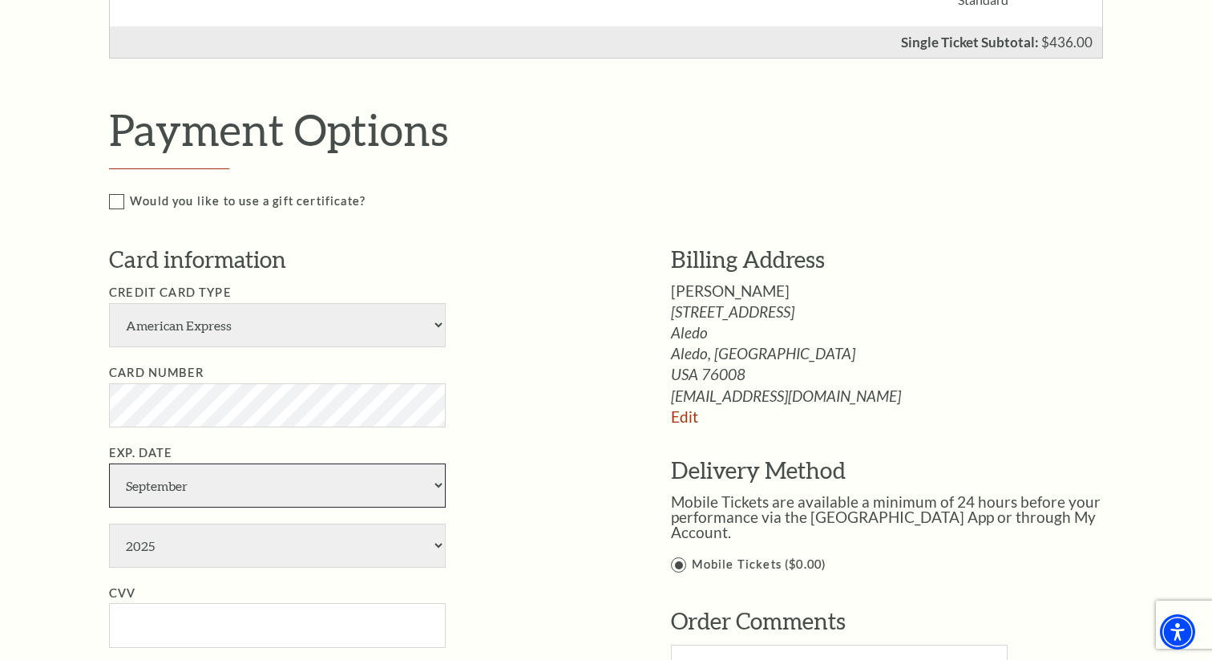
select select "7"
select select "2029"
type input "7696"
type input "[PERSON_NAME]"
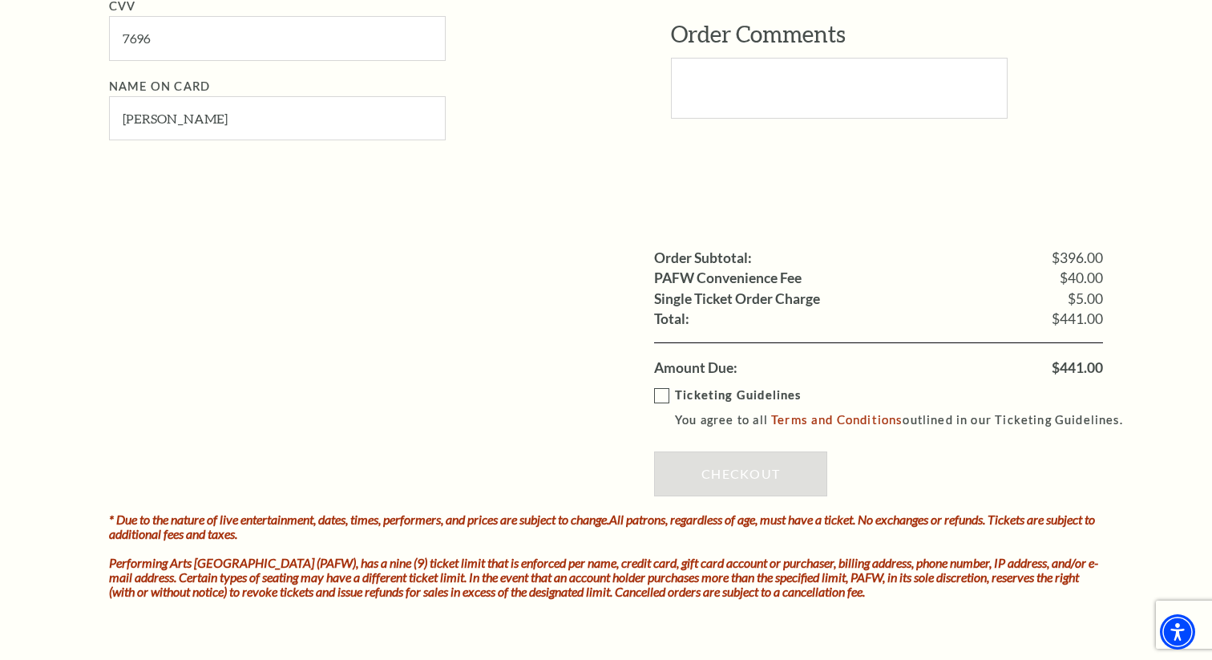
scroll to position [1399, 0]
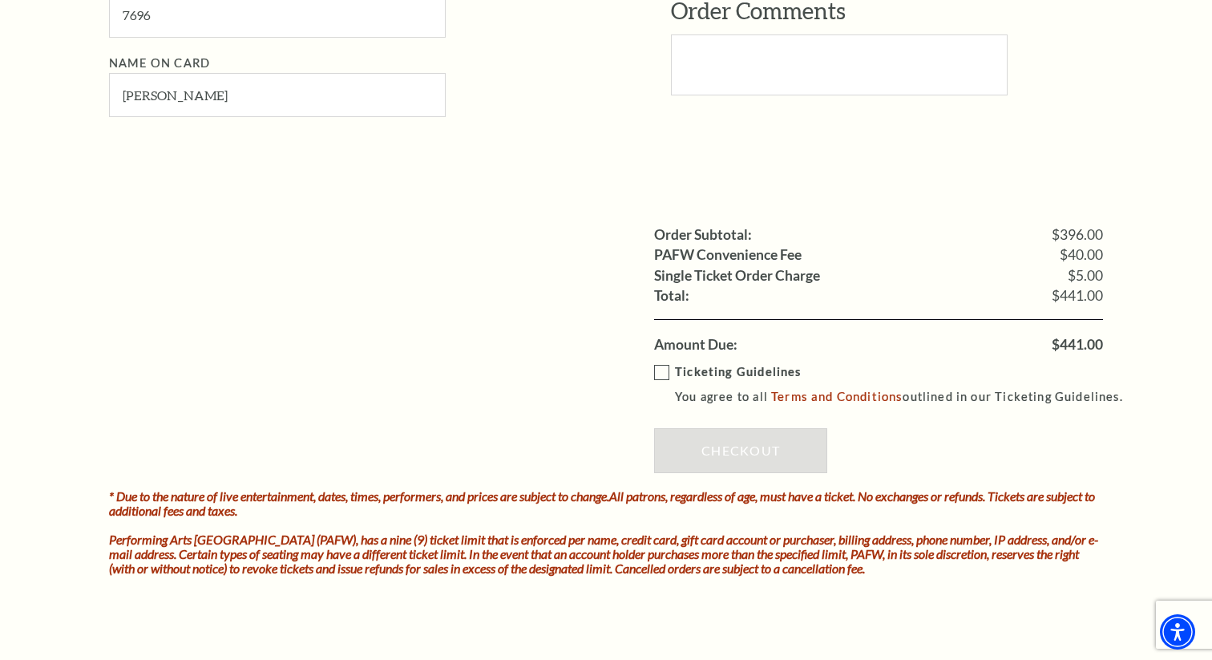
click at [661, 370] on label "Ticketing Guidelines You agree to all Terms and Conditions outlined in our Tick…" at bounding box center [895, 384] width 483 height 44
click at [0, 0] on input "Ticketing Guidelines You agree to all Terms and Conditions outlined in our Tick…" at bounding box center [0, 0] width 0 height 0
click at [727, 448] on link "Checkout" at bounding box center [740, 450] width 173 height 45
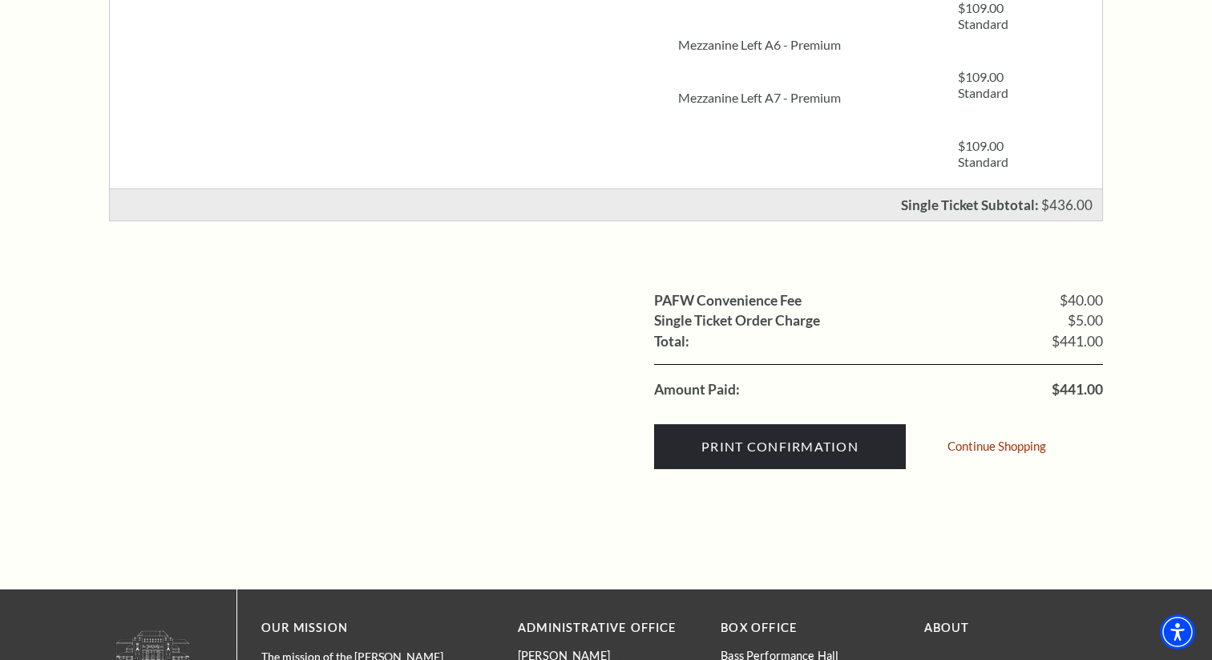
scroll to position [527, 0]
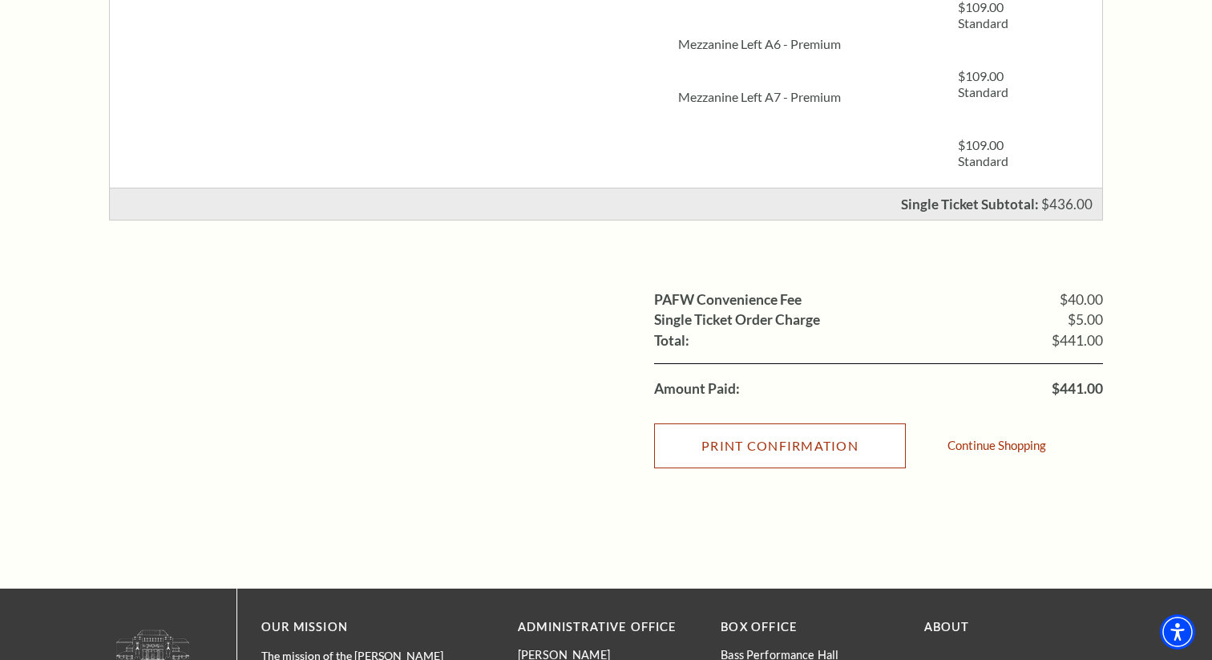
click at [739, 442] on input "Print Confirmation" at bounding box center [780, 445] width 252 height 45
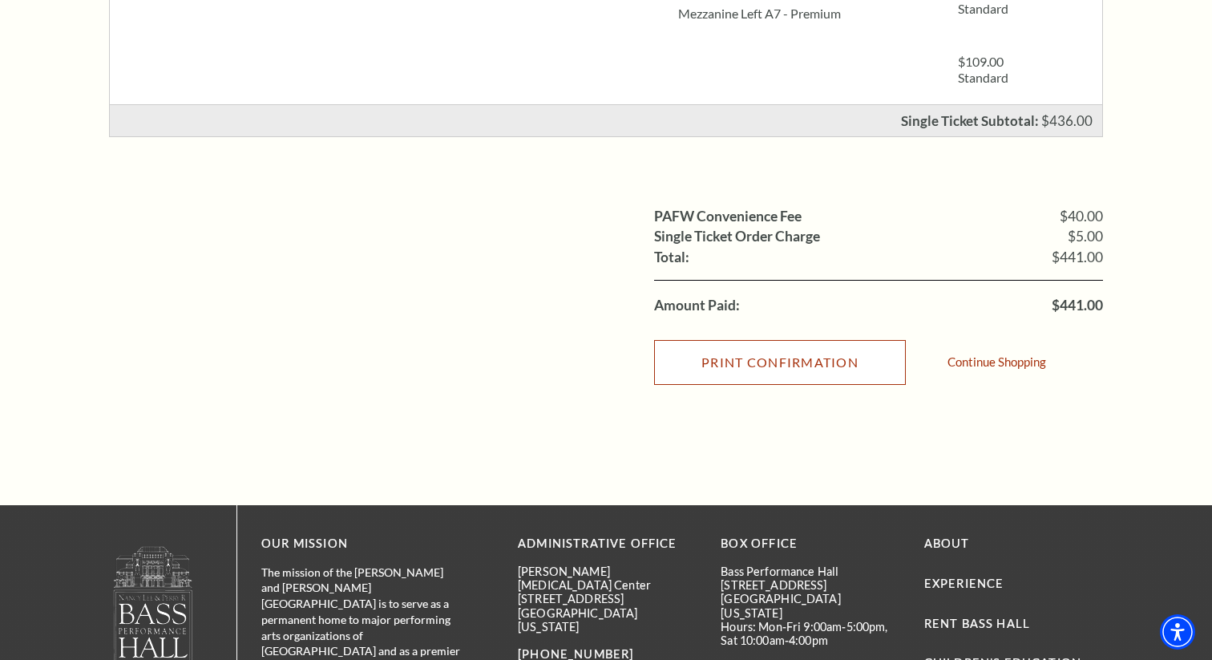
scroll to position [873, 0]
